Goal: Information Seeking & Learning: Learn about a topic

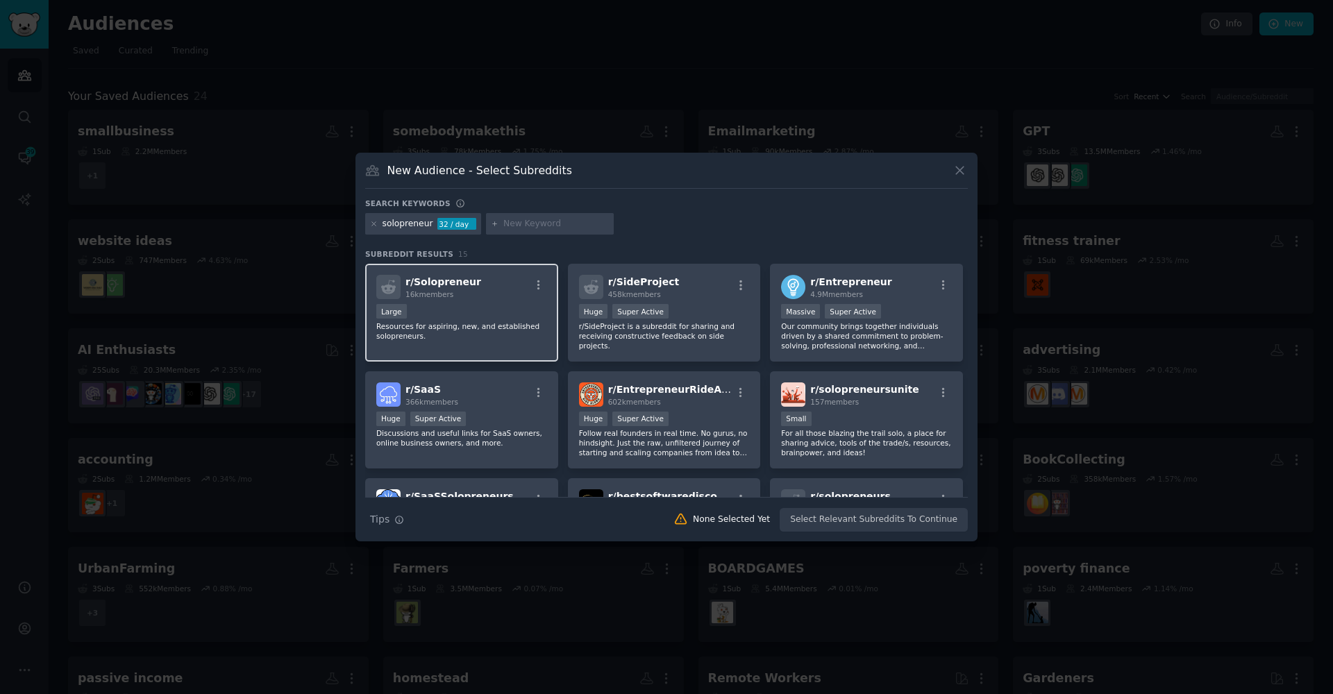
click at [482, 298] on div "r/ Solopreneur 16k members" at bounding box center [461, 287] width 171 height 24
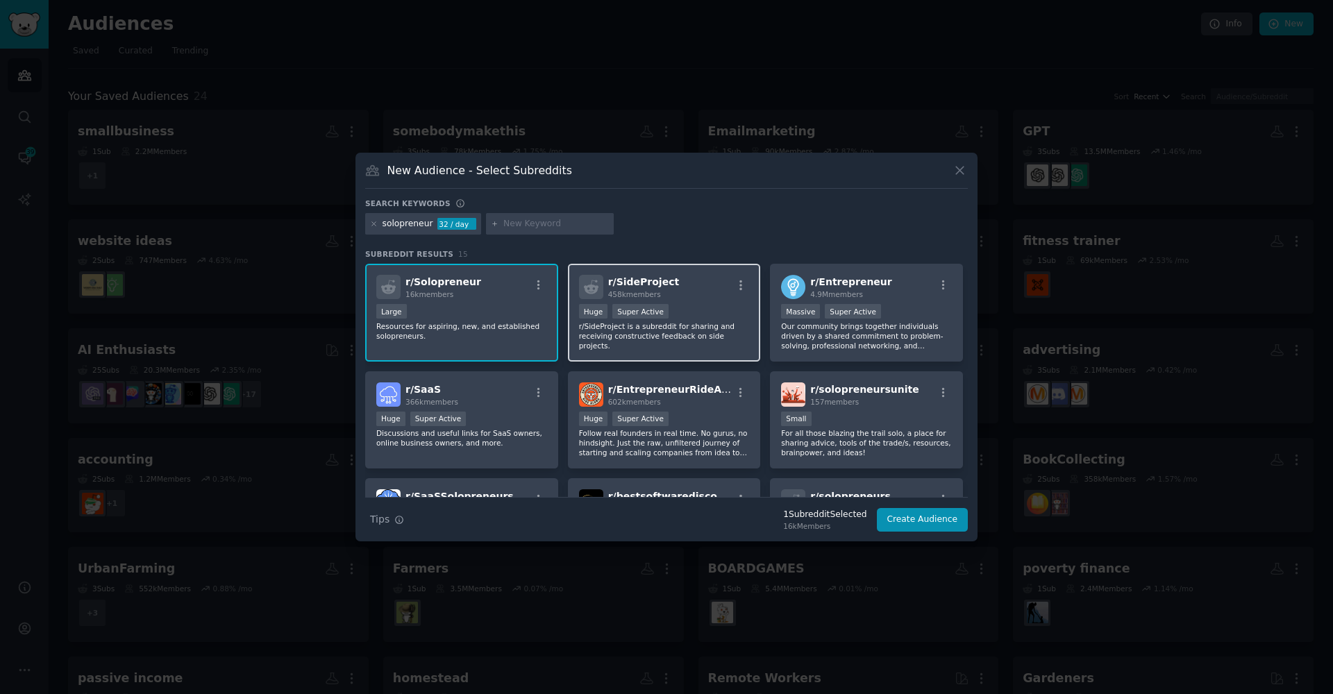
click at [688, 345] on p "r/SideProject is a subreddit for sharing and receiving constructive feedback on…" at bounding box center [664, 335] width 171 height 29
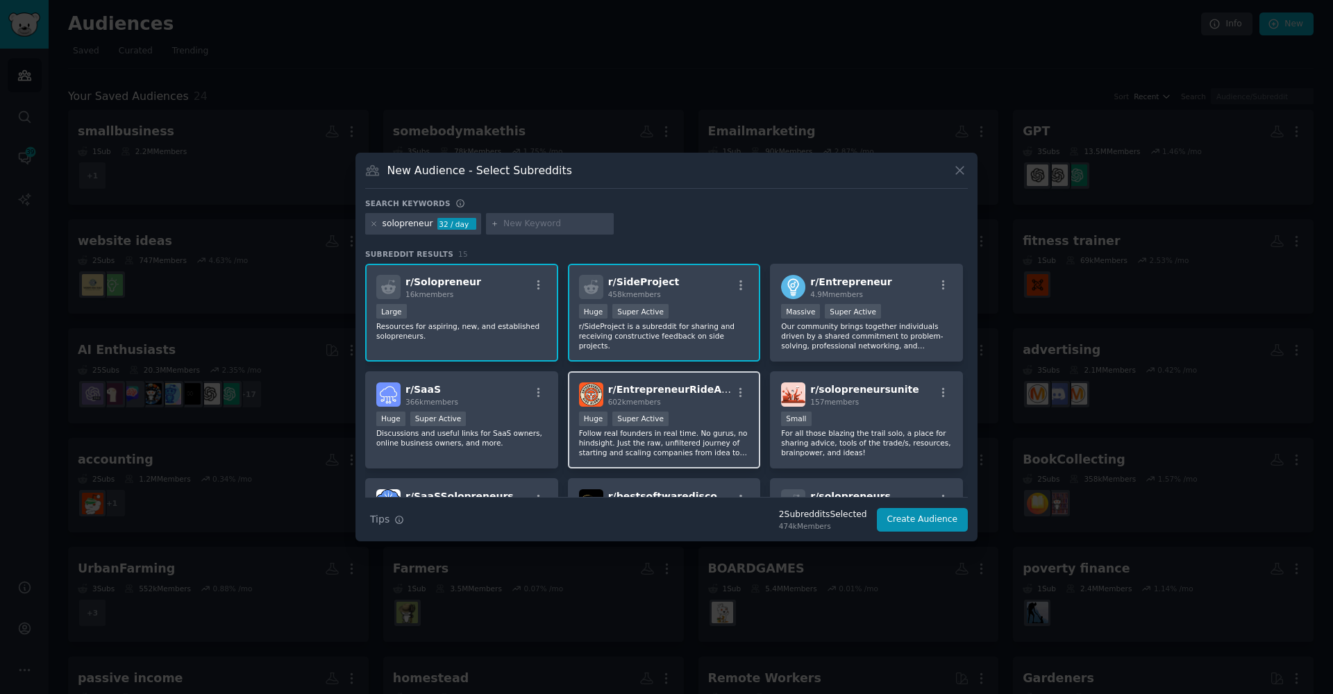
click at [698, 433] on p "Follow real founders in real time. No gurus, no hindsight. Just the raw, unfilt…" at bounding box center [664, 442] width 171 height 29
click at [842, 324] on p "Our community brings together individuals driven by a shared commitment to prob…" at bounding box center [866, 335] width 171 height 29
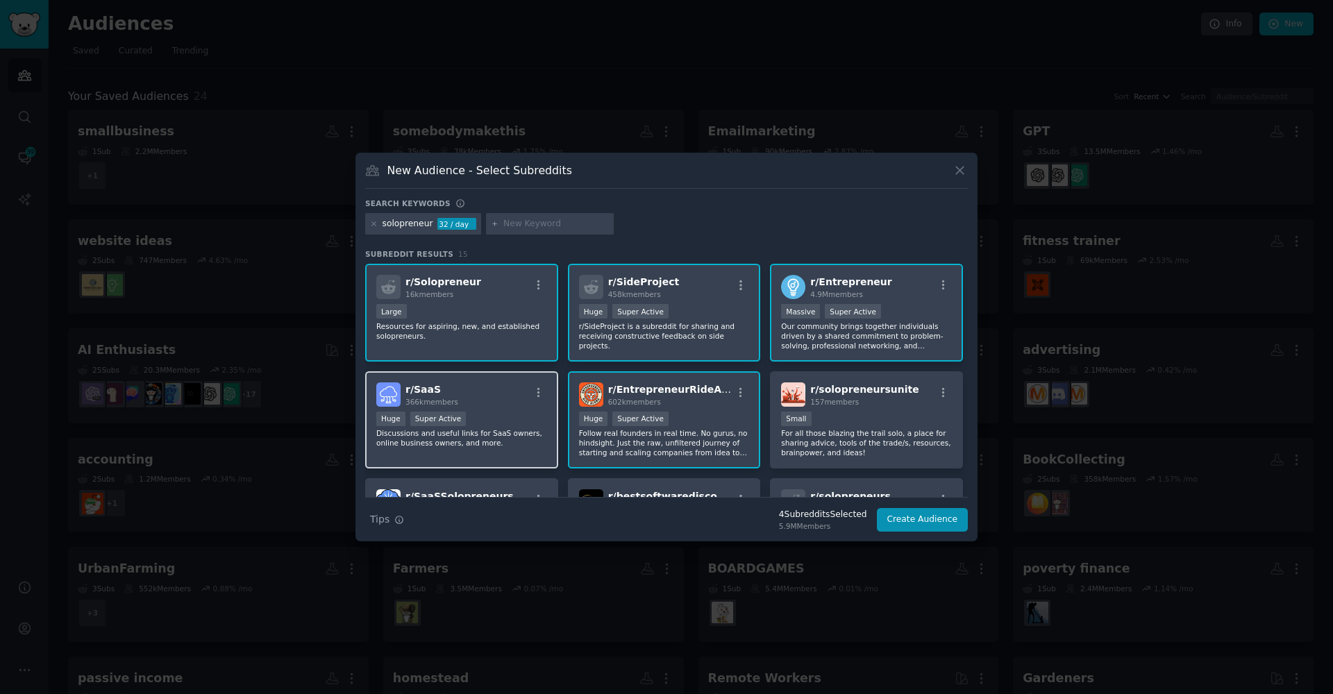
click at [518, 412] on div "Huge Super Active" at bounding box center [461, 420] width 171 height 17
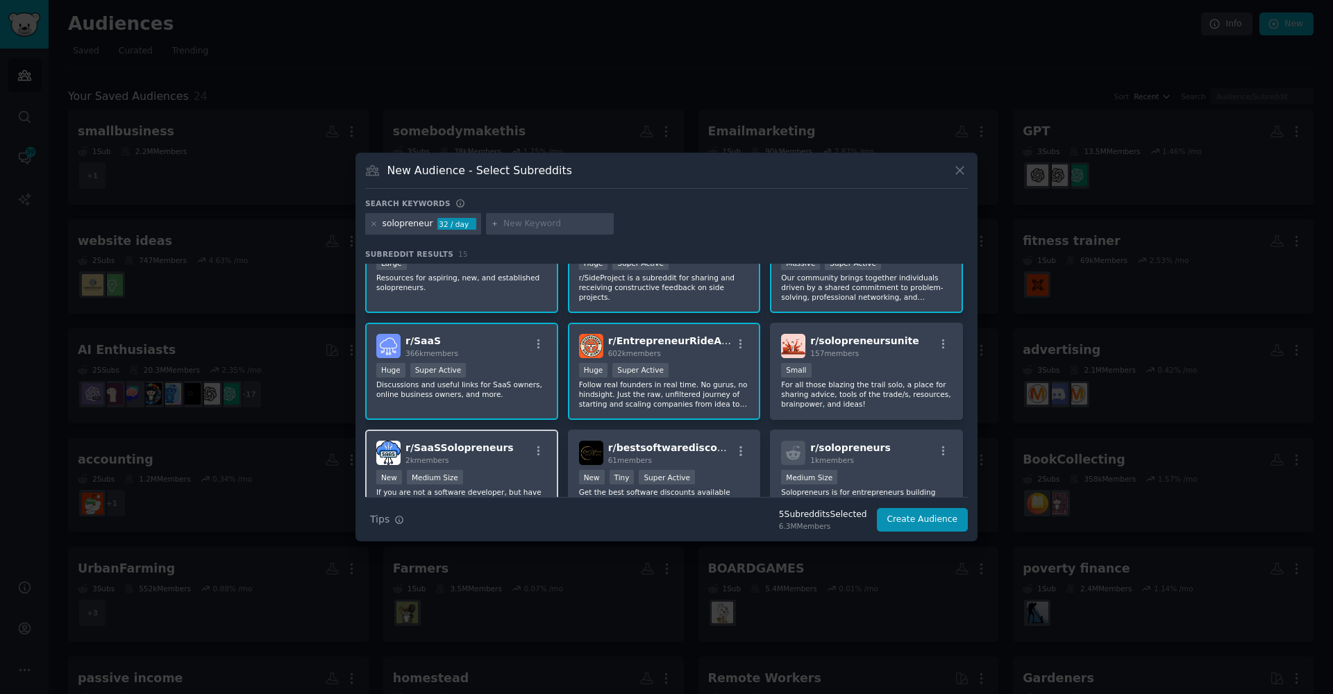
scroll to position [115, 0]
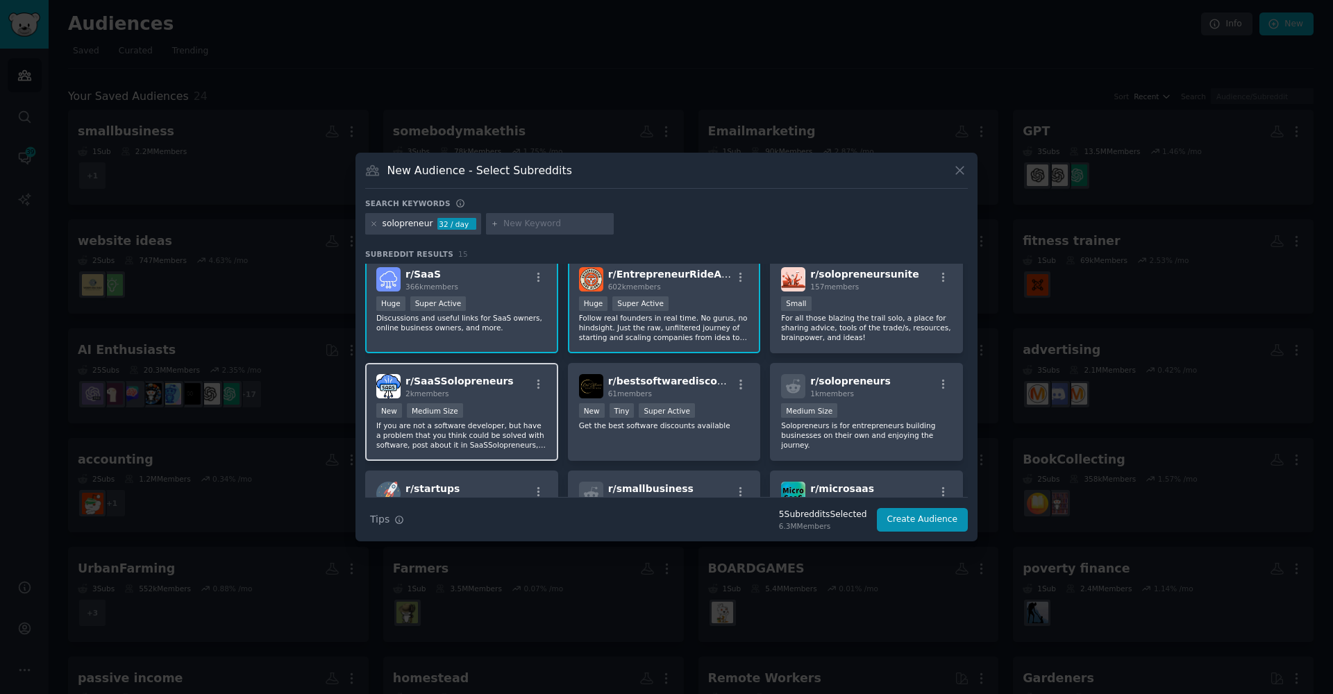
click at [496, 396] on div "2k members" at bounding box center [459, 394] width 108 height 10
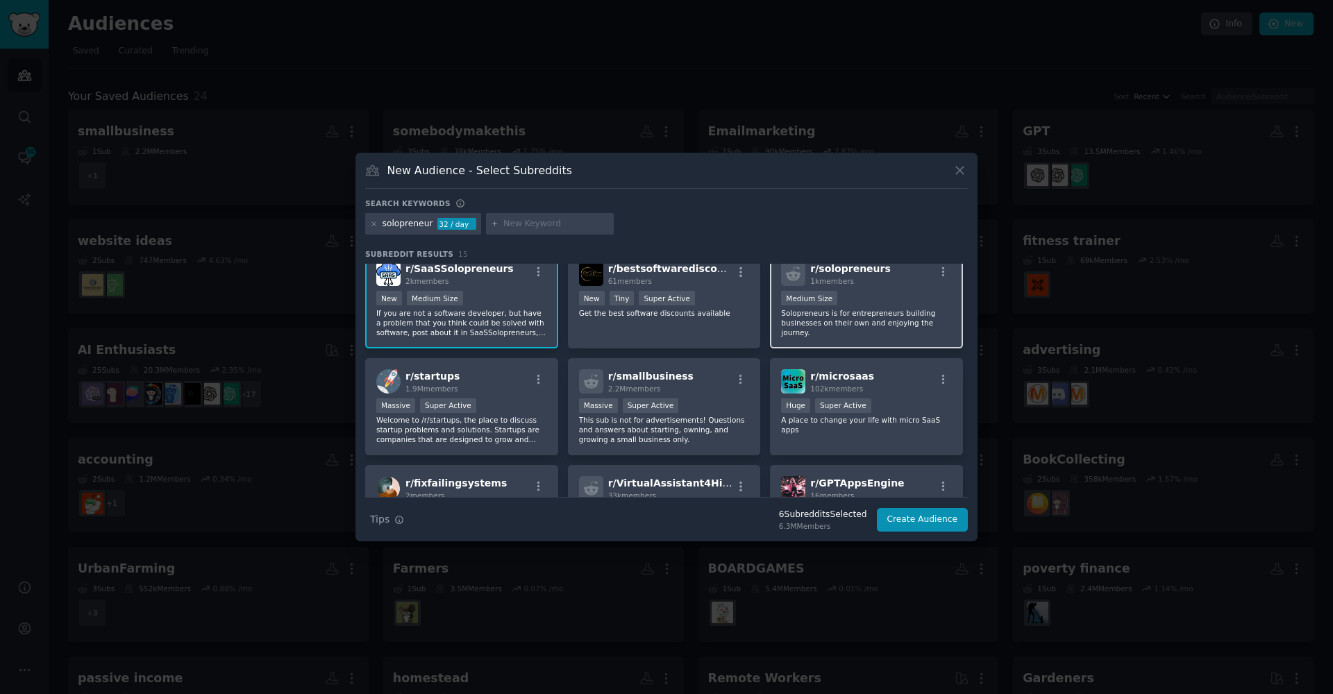
scroll to position [315, 0]
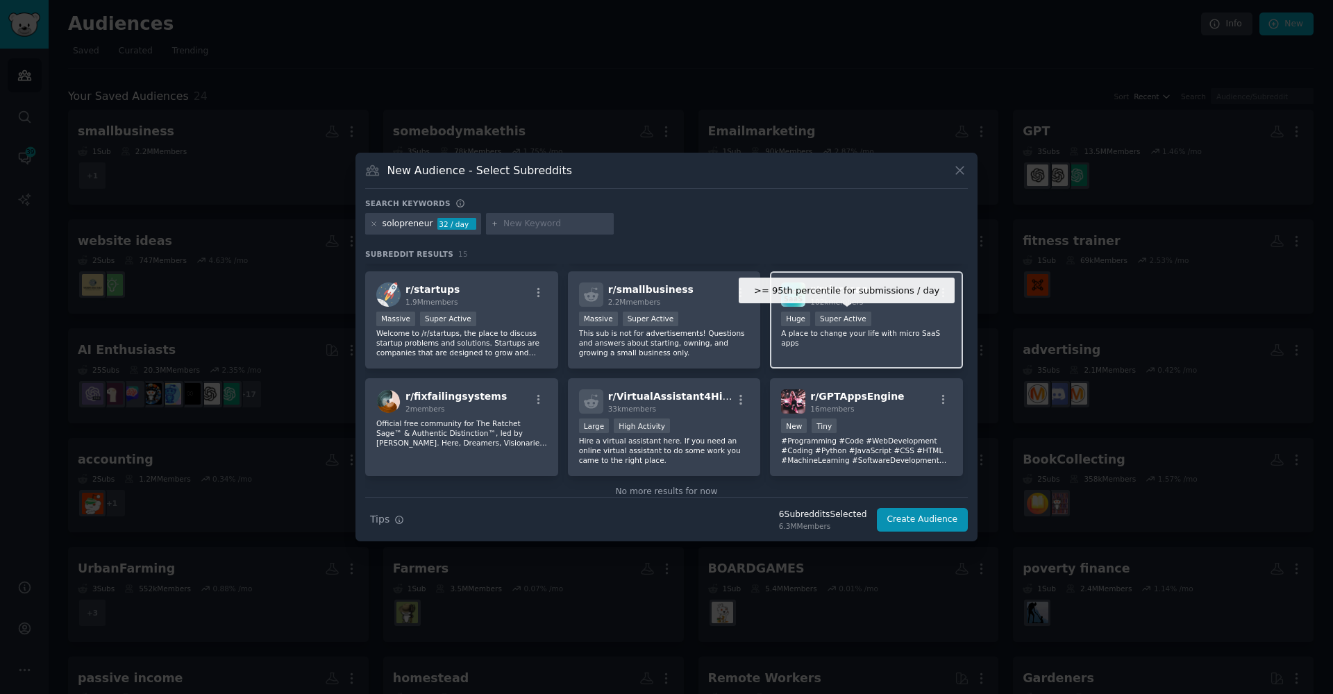
click at [821, 324] on div "Super Active" at bounding box center [843, 319] width 56 height 15
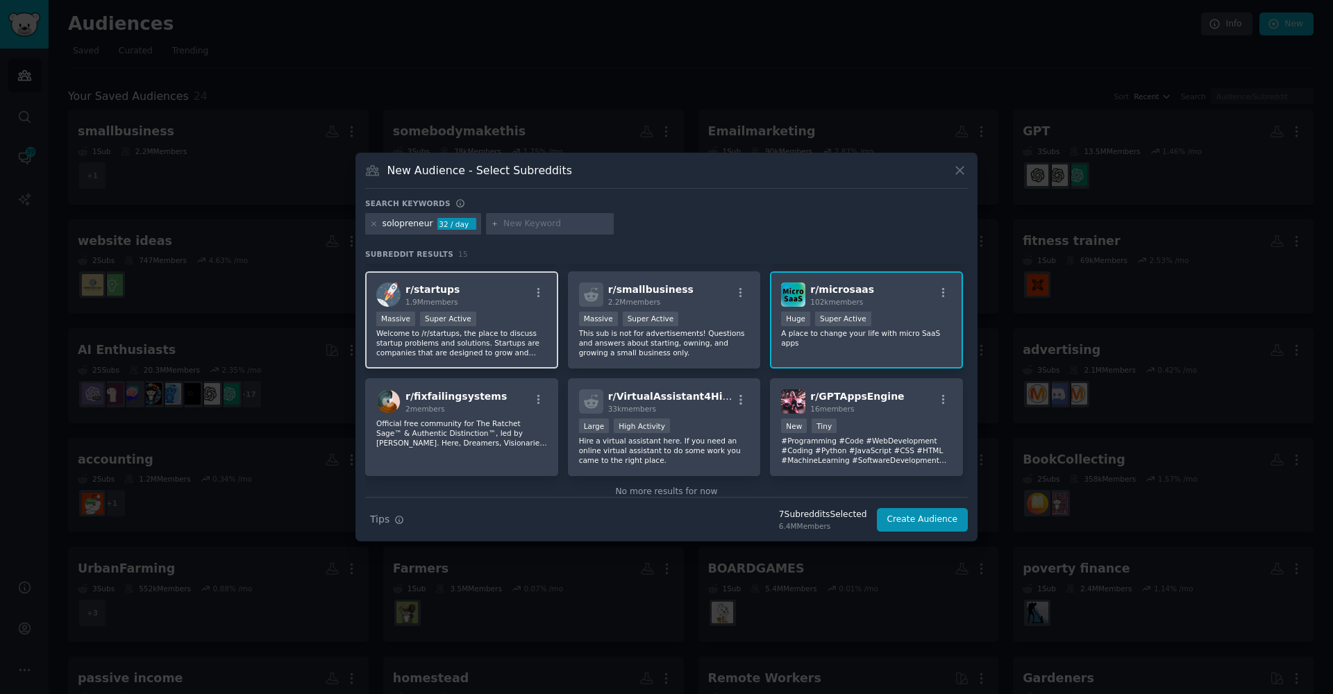
click at [460, 342] on p "Welcome to /r/startups, the place to discuss startup problems and solutions. St…" at bounding box center [461, 342] width 171 height 29
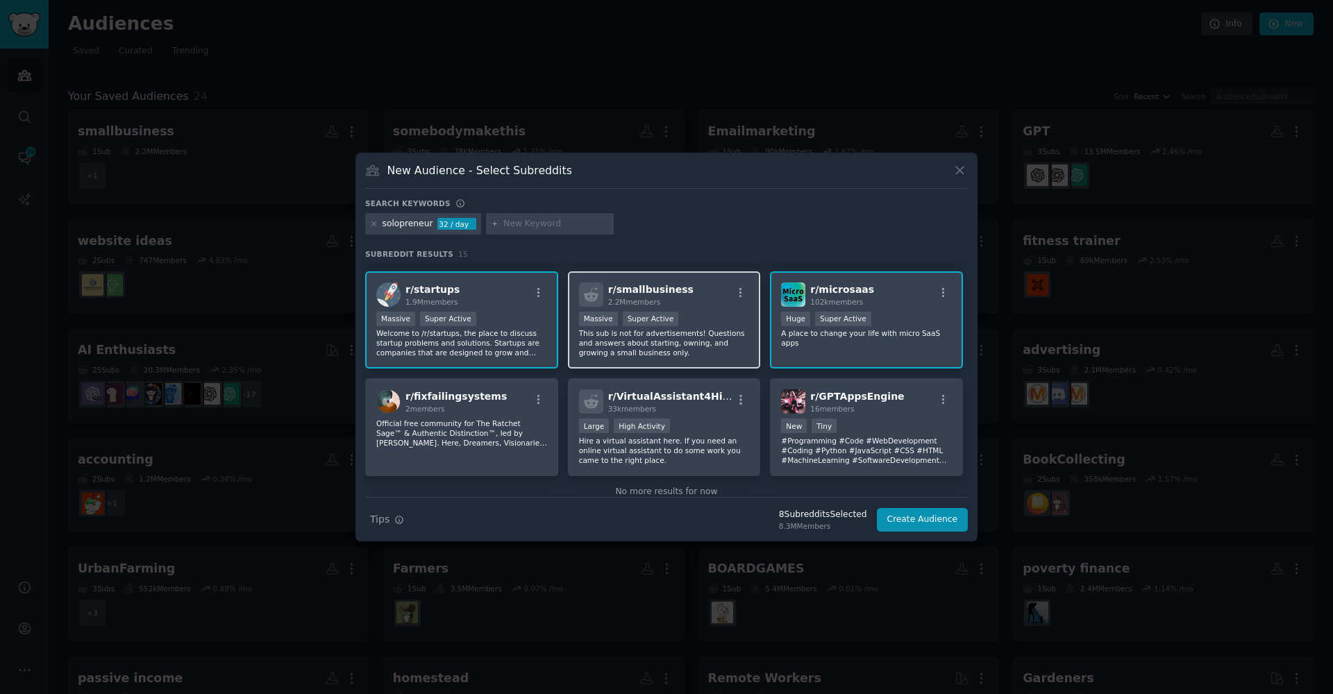
click at [596, 346] on p "This sub is not for advertisements! Questions and answers about starting, ownin…" at bounding box center [664, 342] width 171 height 29
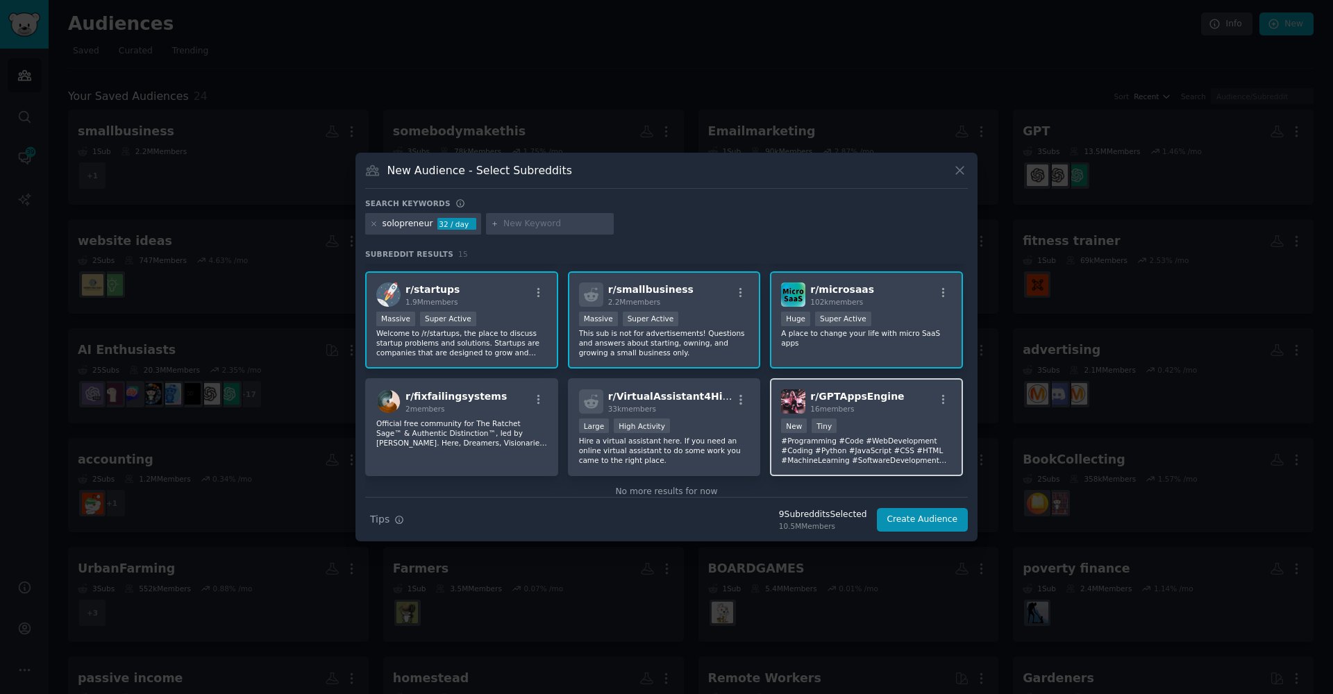
scroll to position [342, 0]
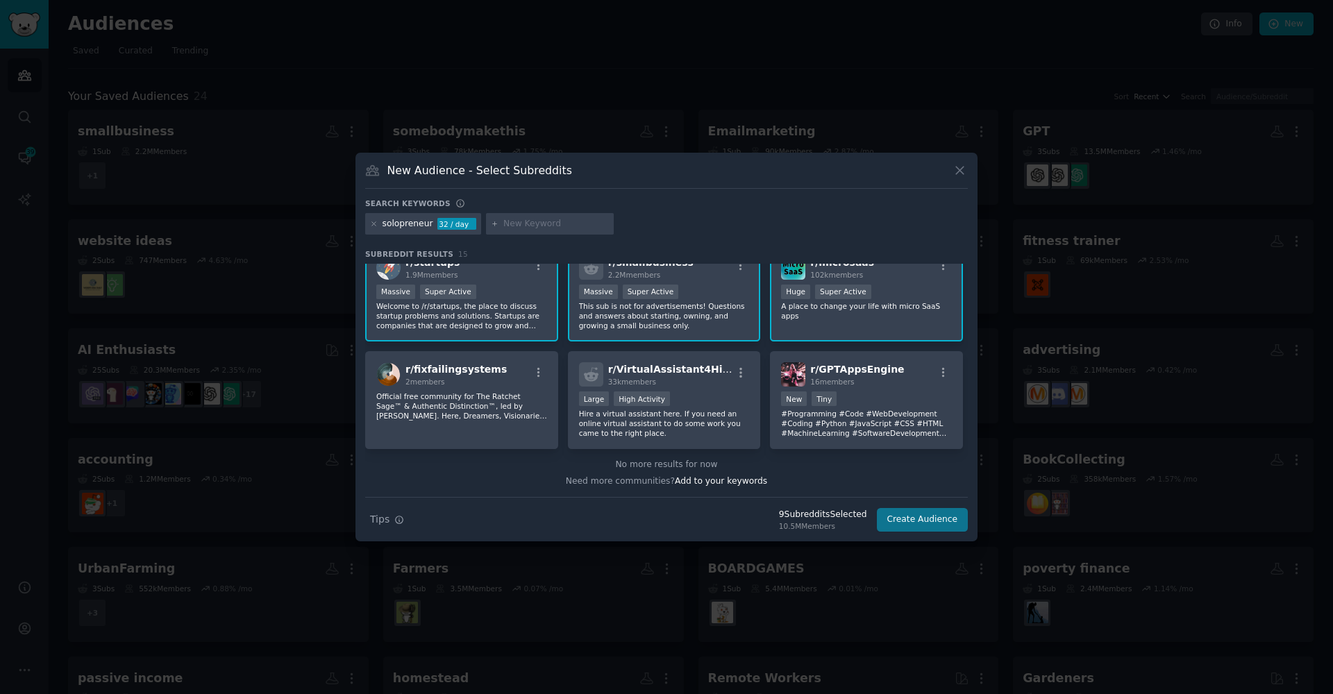
click at [939, 521] on button "Create Audience" at bounding box center [923, 520] width 92 height 24
click at [939, 521] on div "Search Tips Tips 9 Subreddit s Selected 10.5M Members Create Audience" at bounding box center [666, 514] width 603 height 35
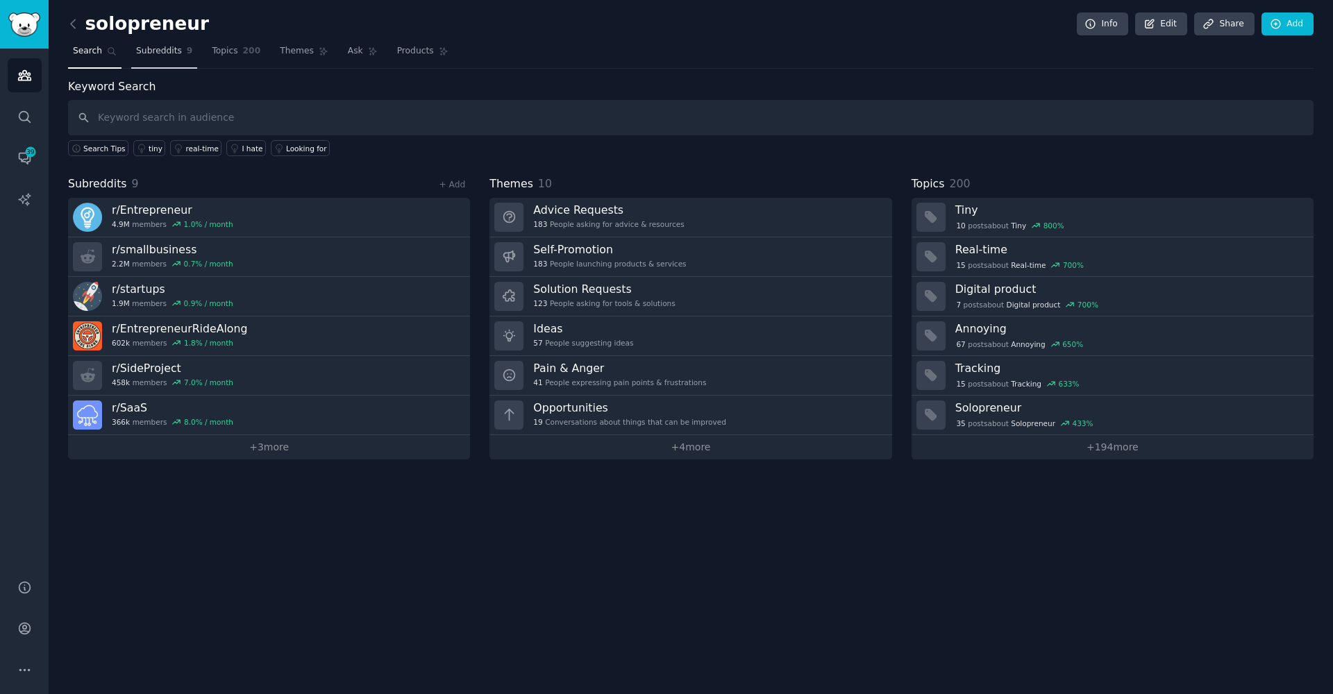
click at [183, 53] on link "Subreddits 9" at bounding box center [164, 54] width 66 height 28
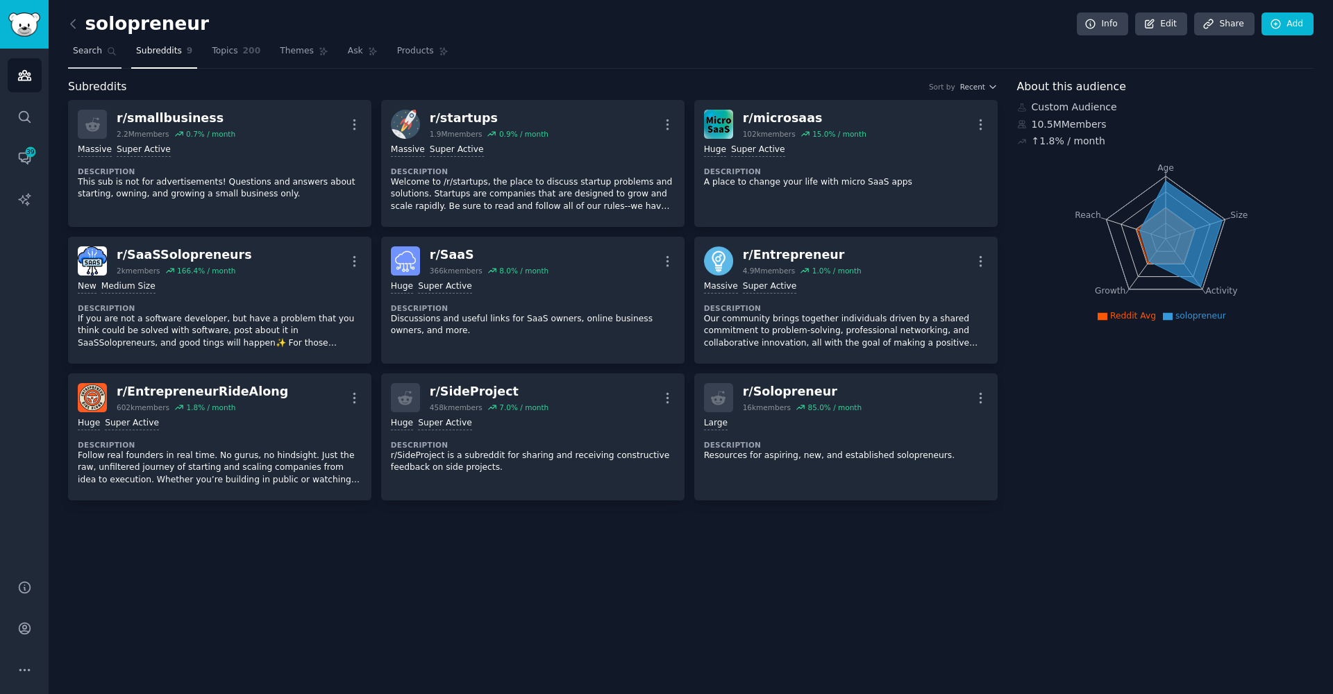
click at [102, 56] on link "Search" at bounding box center [94, 54] width 53 height 28
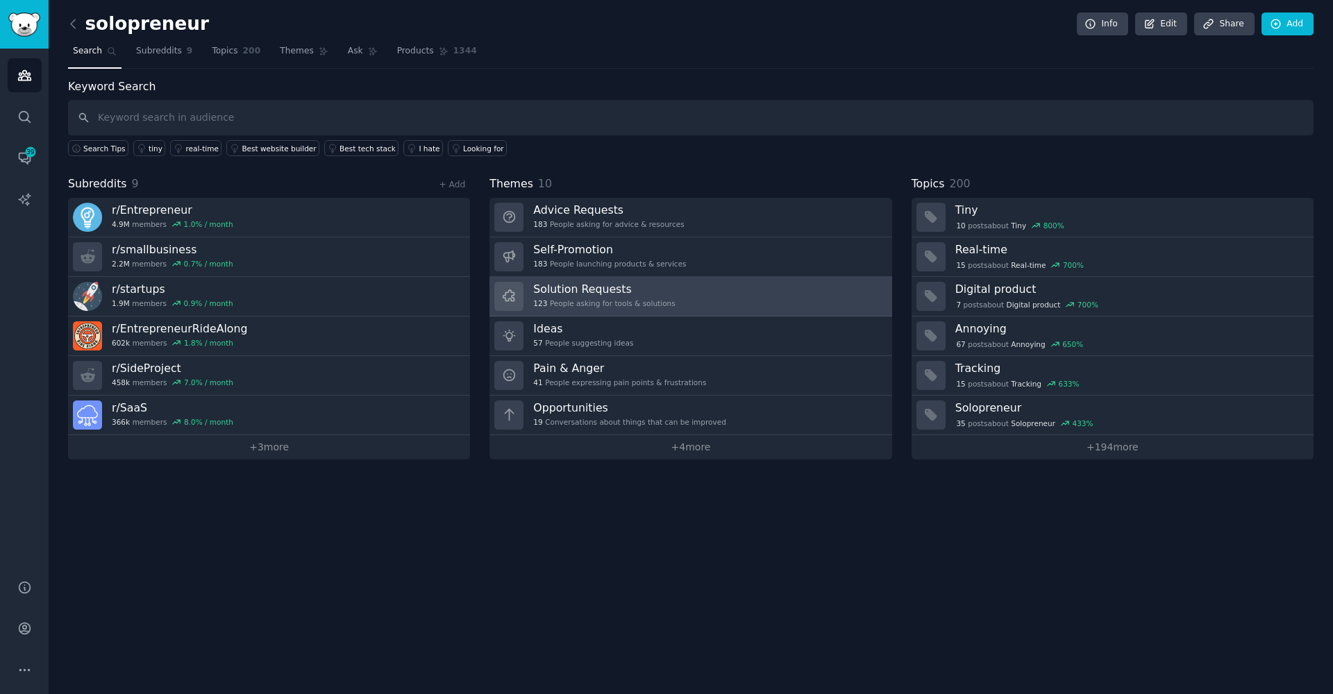
click at [550, 302] on div "123 People asking for tools & solutions" at bounding box center [604, 304] width 142 height 10
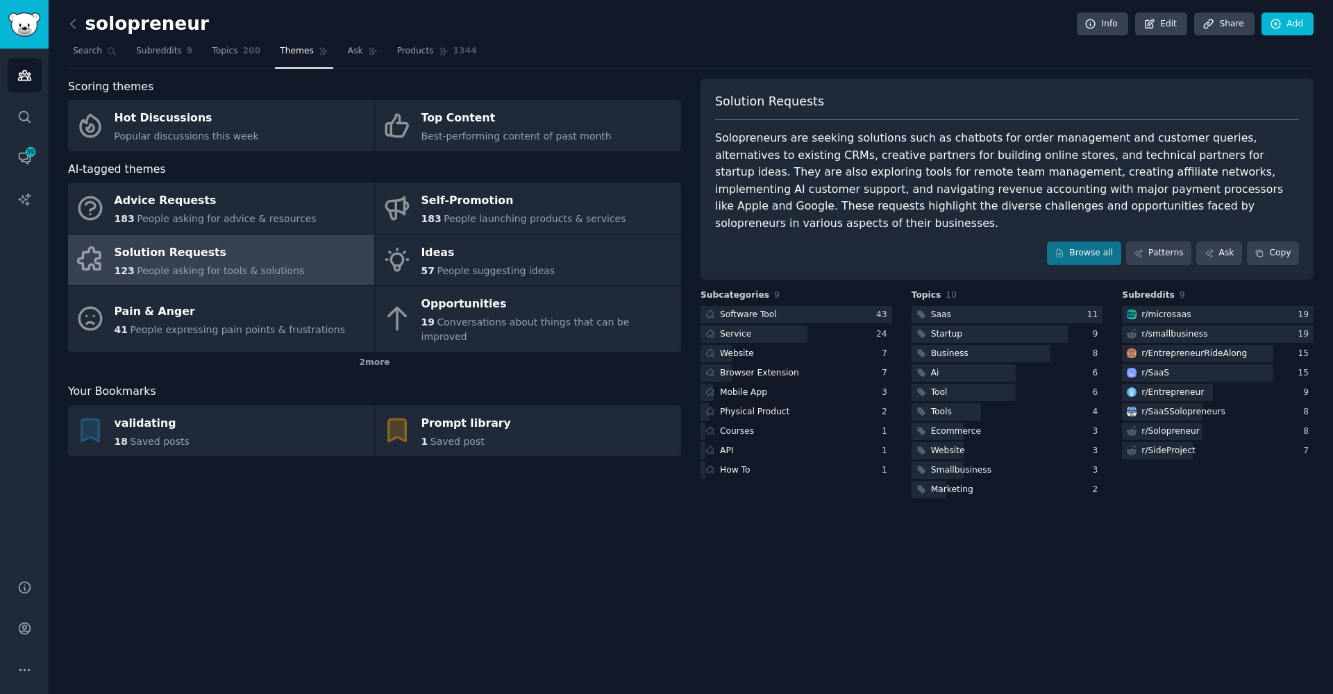
click at [1164, 248] on div "Solution Requests Solopreneurs are seeking solutions such as chatbots for order…" at bounding box center [1007, 178] width 613 height 201
click at [1160, 242] on link "Patterns" at bounding box center [1158, 254] width 65 height 24
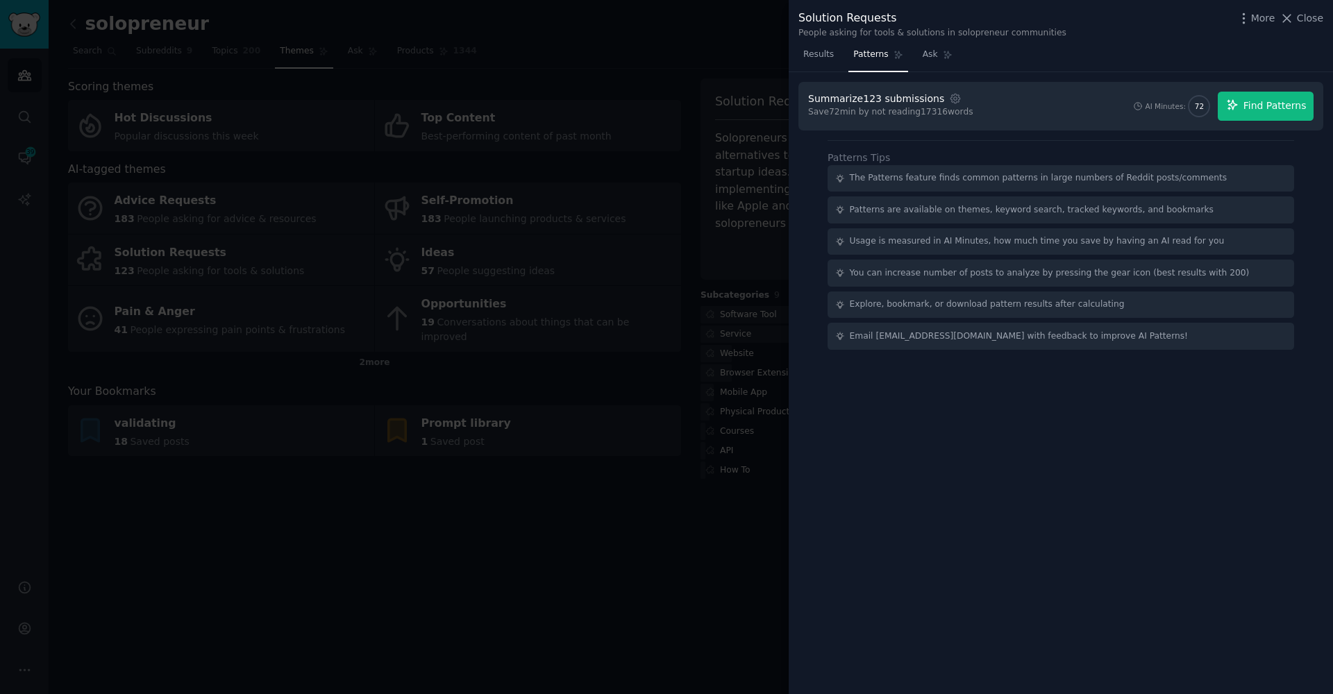
click at [1272, 110] on span "Find Patterns" at bounding box center [1275, 106] width 63 height 15
